Goal: Transaction & Acquisition: Purchase product/service

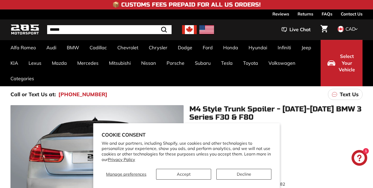
scroll to position [74, 0]
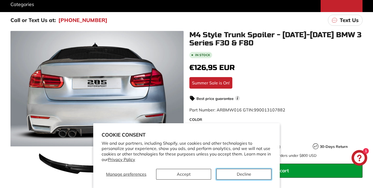
click at [228, 172] on button "Decline" at bounding box center [243, 174] width 55 height 11
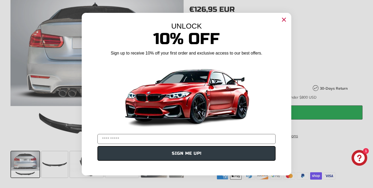
scroll to position [126, 0]
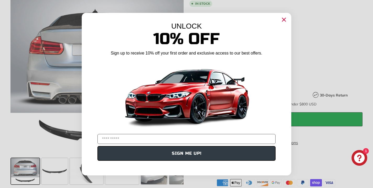
click at [284, 20] on circle "Close dialog" at bounding box center [284, 19] width 8 height 8
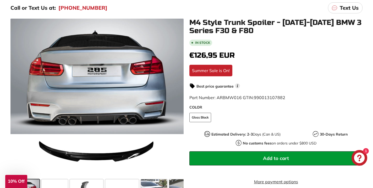
scroll to position [101, 0]
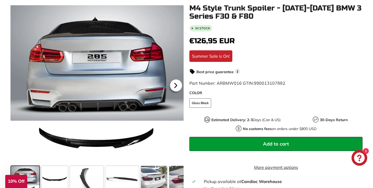
click at [178, 83] on icon at bounding box center [176, 85] width 12 height 12
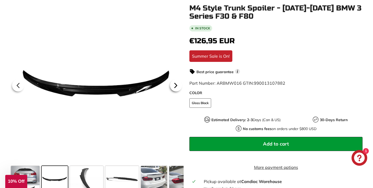
click at [178, 83] on icon at bounding box center [176, 85] width 12 height 12
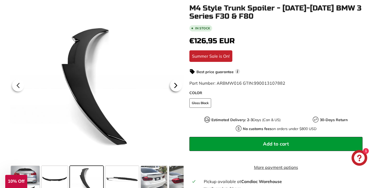
click at [178, 83] on icon at bounding box center [176, 85] width 12 height 12
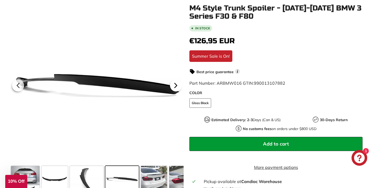
click at [178, 84] on icon at bounding box center [176, 85] width 12 height 12
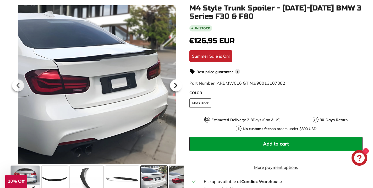
click at [178, 84] on icon at bounding box center [176, 85] width 12 height 12
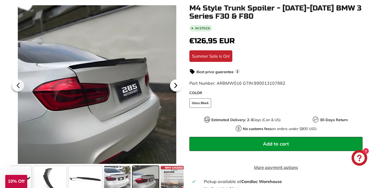
scroll to position [0, 41]
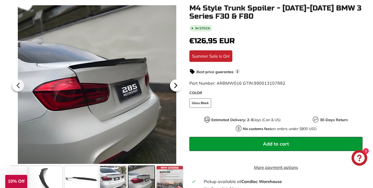
click at [178, 84] on icon at bounding box center [176, 85] width 12 height 12
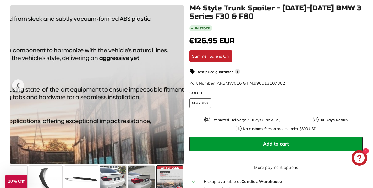
click at [178, 84] on div at bounding box center [96, 84] width 173 height 159
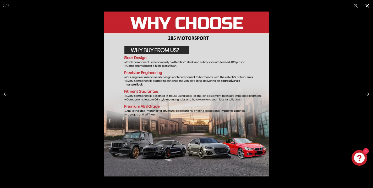
click at [368, 6] on button at bounding box center [368, 6] width 12 height 12
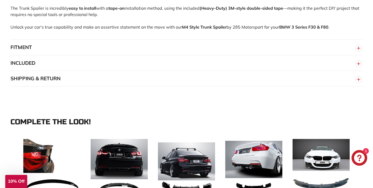
scroll to position [398, 0]
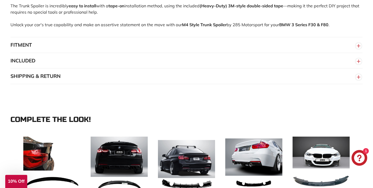
click at [127, 52] on button "FITMENT" at bounding box center [186, 45] width 352 height 16
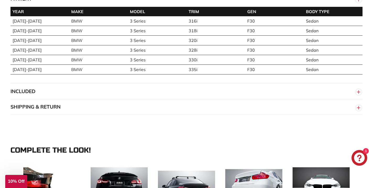
scroll to position [527, 0]
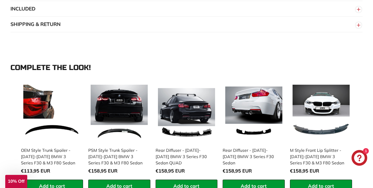
click at [190, 30] on button "SHIPPING & RETURN" at bounding box center [186, 25] width 352 height 16
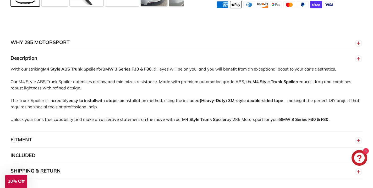
scroll to position [304, 0]
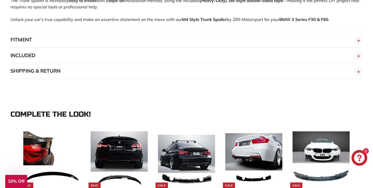
click at [164, 74] on button "SHIPPING & RETURN" at bounding box center [186, 71] width 352 height 16
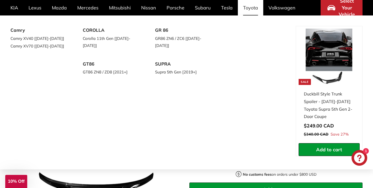
scroll to position [75, 0]
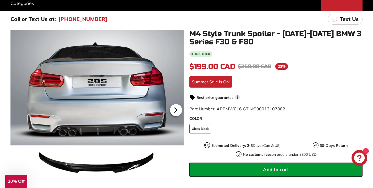
click at [176, 112] on icon at bounding box center [176, 110] width 12 height 12
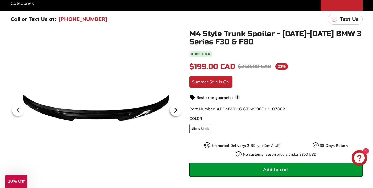
click at [177, 108] on icon at bounding box center [176, 110] width 12 height 12
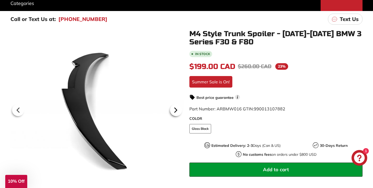
click at [177, 109] on icon at bounding box center [176, 110] width 12 height 12
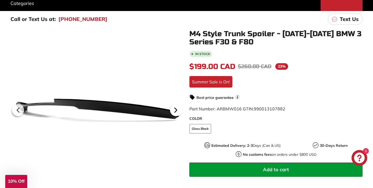
click at [177, 109] on icon at bounding box center [176, 110] width 12 height 12
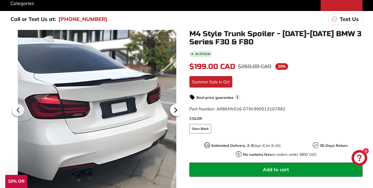
click at [177, 109] on icon at bounding box center [176, 110] width 12 height 12
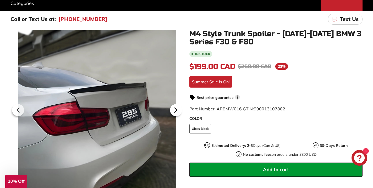
scroll to position [0, 41]
click at [177, 109] on icon at bounding box center [176, 110] width 12 height 12
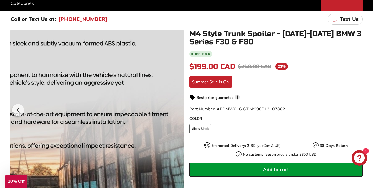
click at [178, 108] on div at bounding box center [96, 109] width 173 height 159
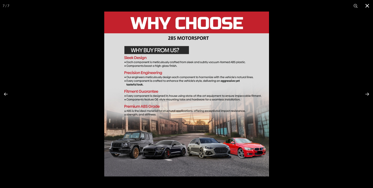
click at [369, 7] on button at bounding box center [368, 6] width 12 height 12
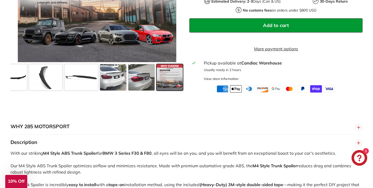
scroll to position [237, 0]
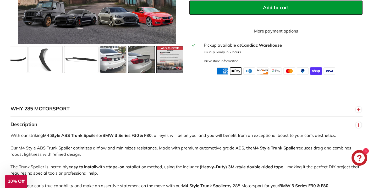
click at [137, 58] on span at bounding box center [141, 59] width 26 height 26
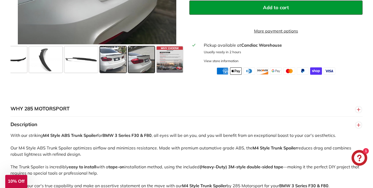
click at [119, 59] on span at bounding box center [113, 59] width 26 height 26
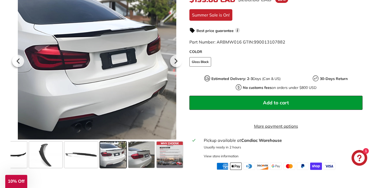
scroll to position [140, 0]
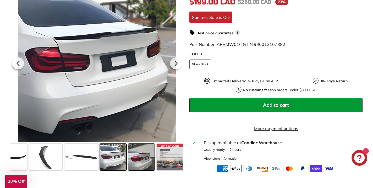
click at [136, 163] on span at bounding box center [141, 157] width 26 height 26
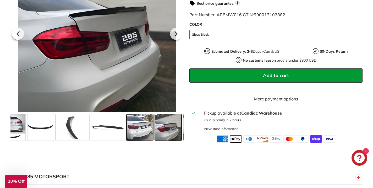
scroll to position [0, 0]
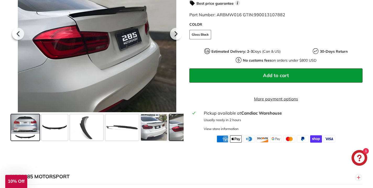
click at [33, 133] on span at bounding box center [25, 127] width 29 height 26
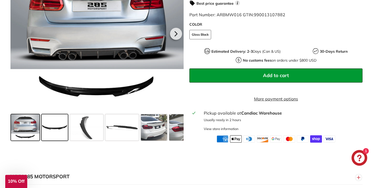
click at [50, 132] on span at bounding box center [55, 127] width 26 height 26
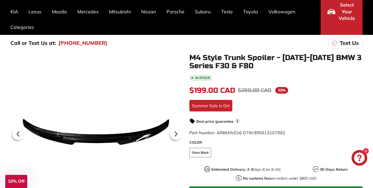
scroll to position [225, 0]
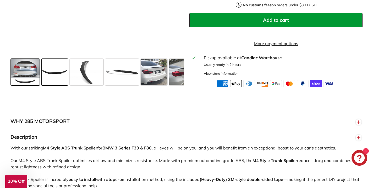
click at [28, 75] on span at bounding box center [25, 72] width 29 height 26
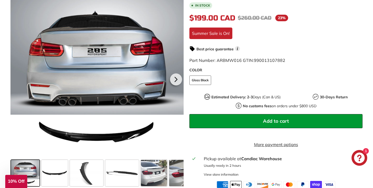
scroll to position [121, 0]
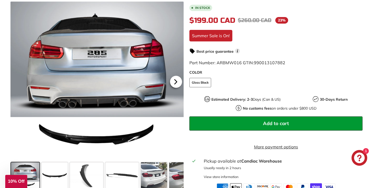
click at [178, 84] on icon at bounding box center [176, 82] width 12 height 12
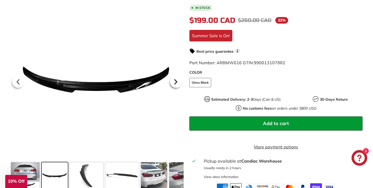
click at [178, 84] on icon at bounding box center [176, 82] width 12 height 12
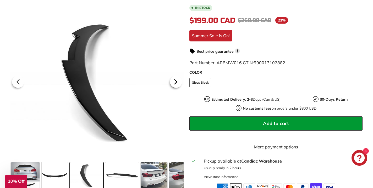
click at [178, 84] on icon at bounding box center [176, 82] width 12 height 12
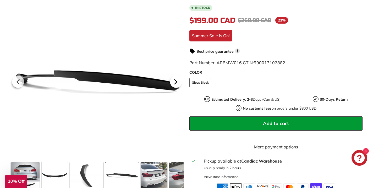
click at [178, 84] on icon at bounding box center [176, 82] width 12 height 12
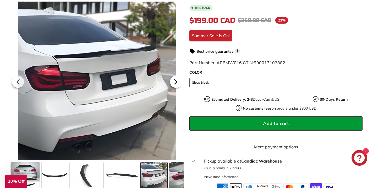
click at [178, 84] on icon at bounding box center [176, 82] width 12 height 12
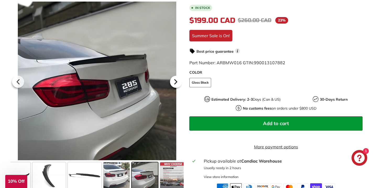
scroll to position [0, 41]
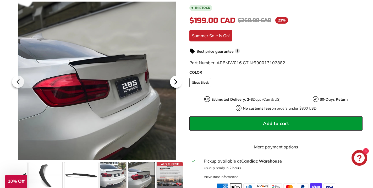
click at [178, 85] on icon at bounding box center [176, 82] width 12 height 12
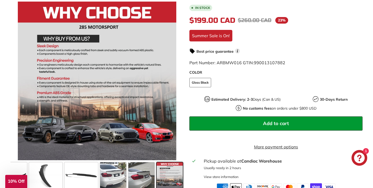
scroll to position [0, 0]
